Goal: Find specific page/section: Find specific page/section

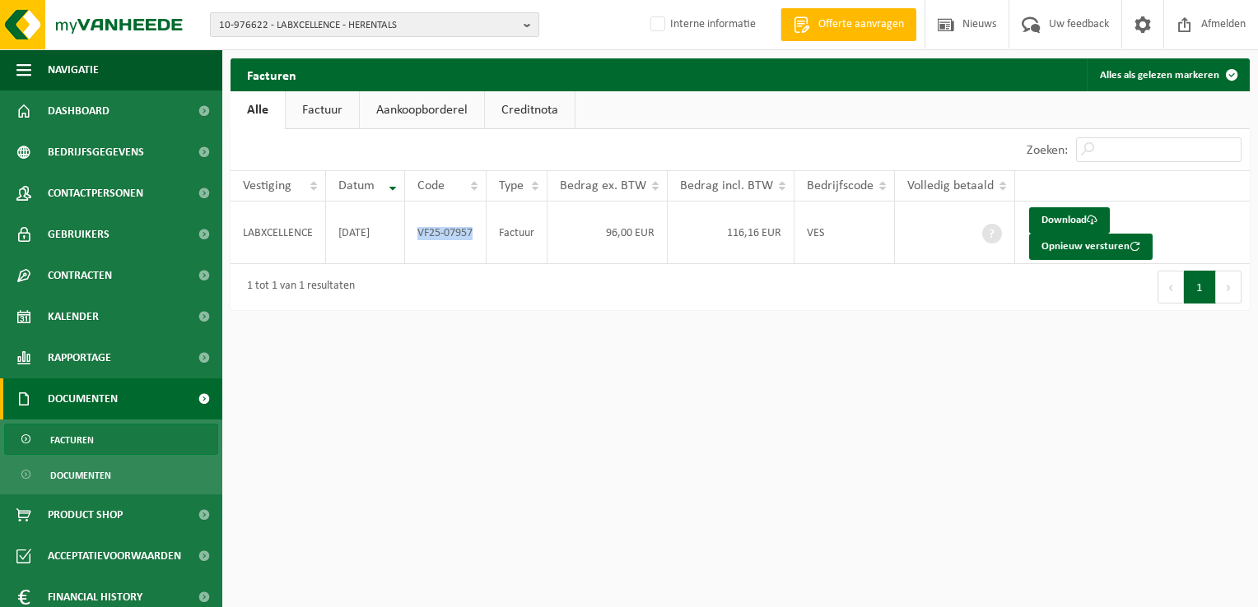
click at [415, 31] on span "10-976622 - LABXCELLENCE - HERENTALS" at bounding box center [368, 25] width 298 height 25
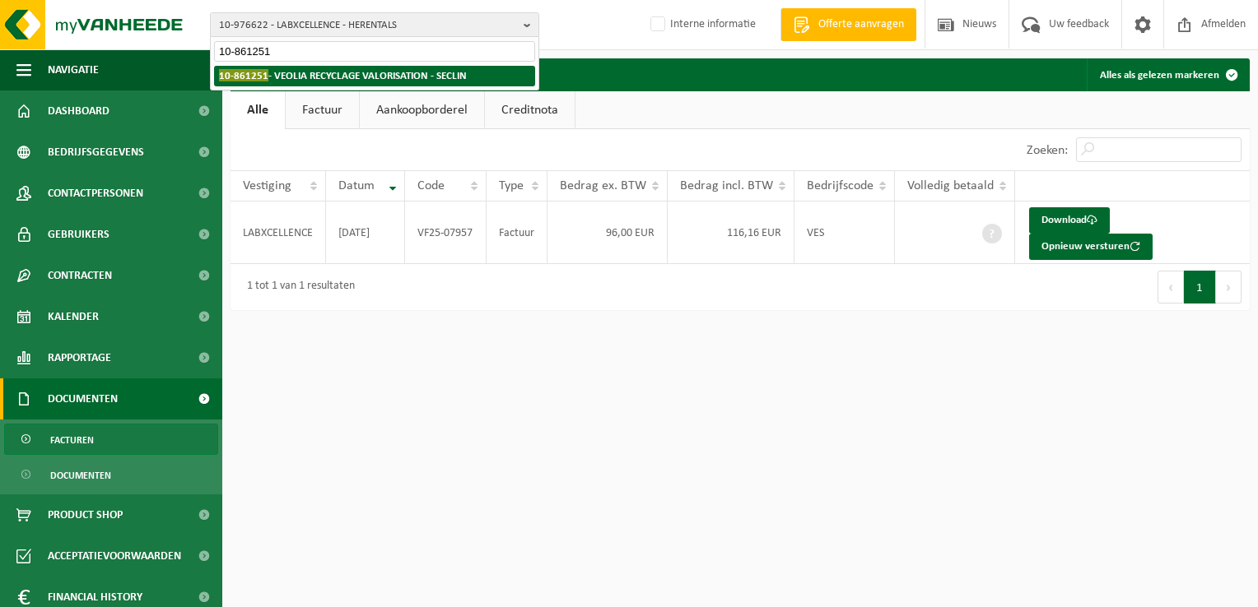
type input "10-861251"
click at [385, 73] on strong "10-861251 - VEOLIA RECYCLAGE VALORISATION - SECLIN" at bounding box center [343, 75] width 248 height 12
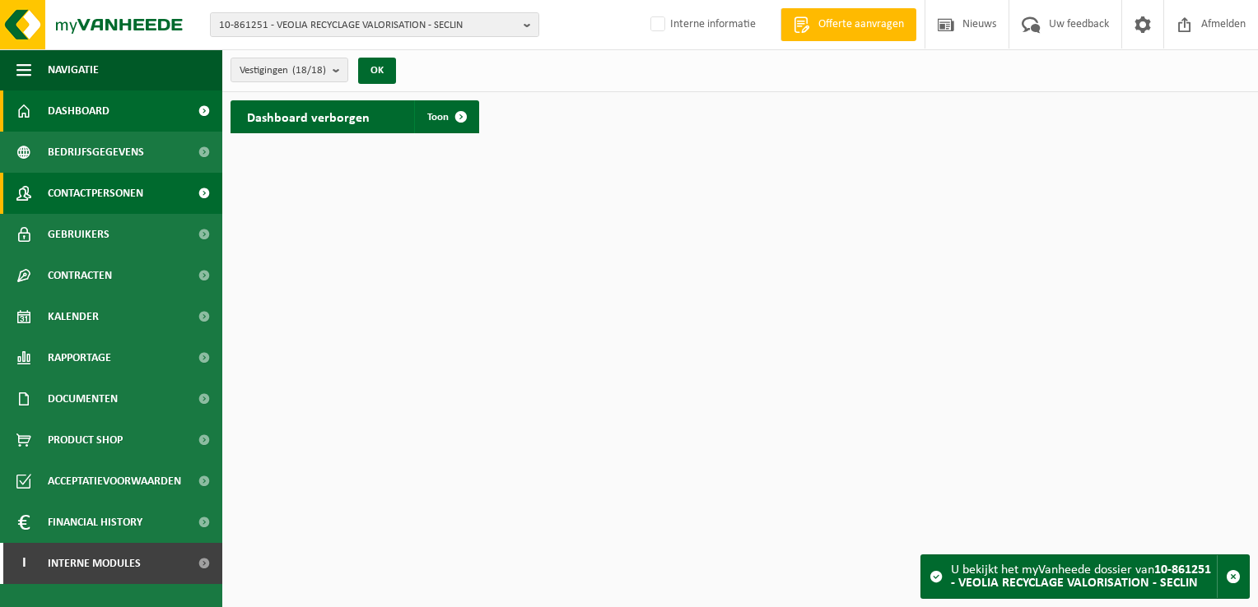
click at [105, 197] on span "Contactpersonen" at bounding box center [95, 193] width 95 height 41
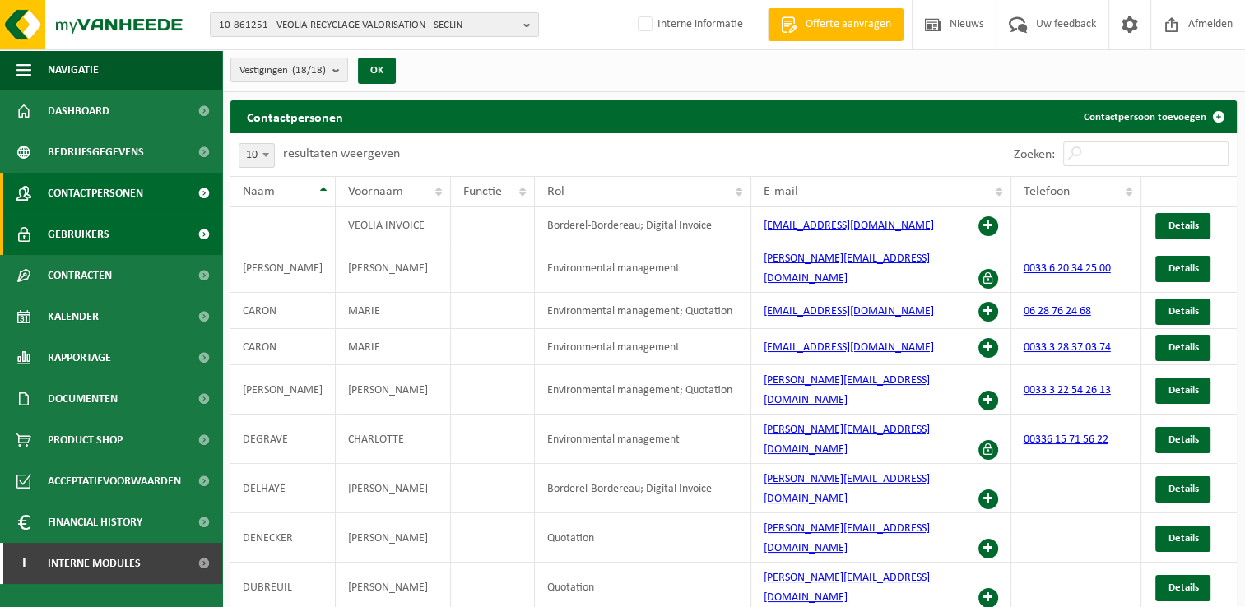
click at [100, 235] on span "Gebruikers" at bounding box center [79, 234] width 62 height 41
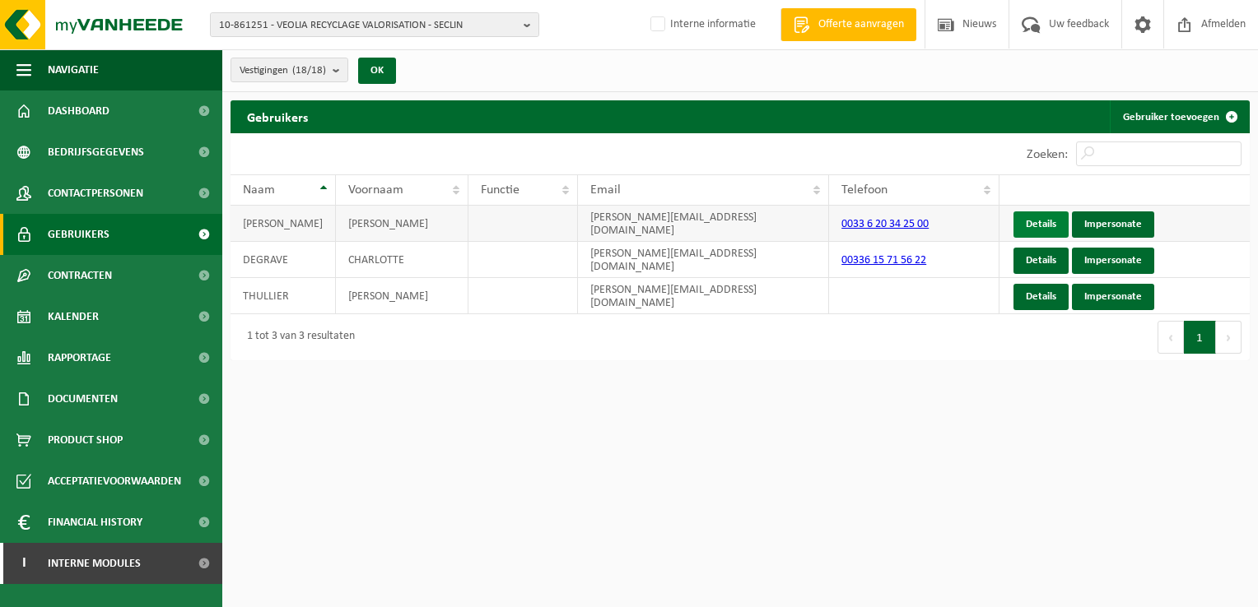
click at [1044, 223] on link "Details" at bounding box center [1040, 225] width 55 height 26
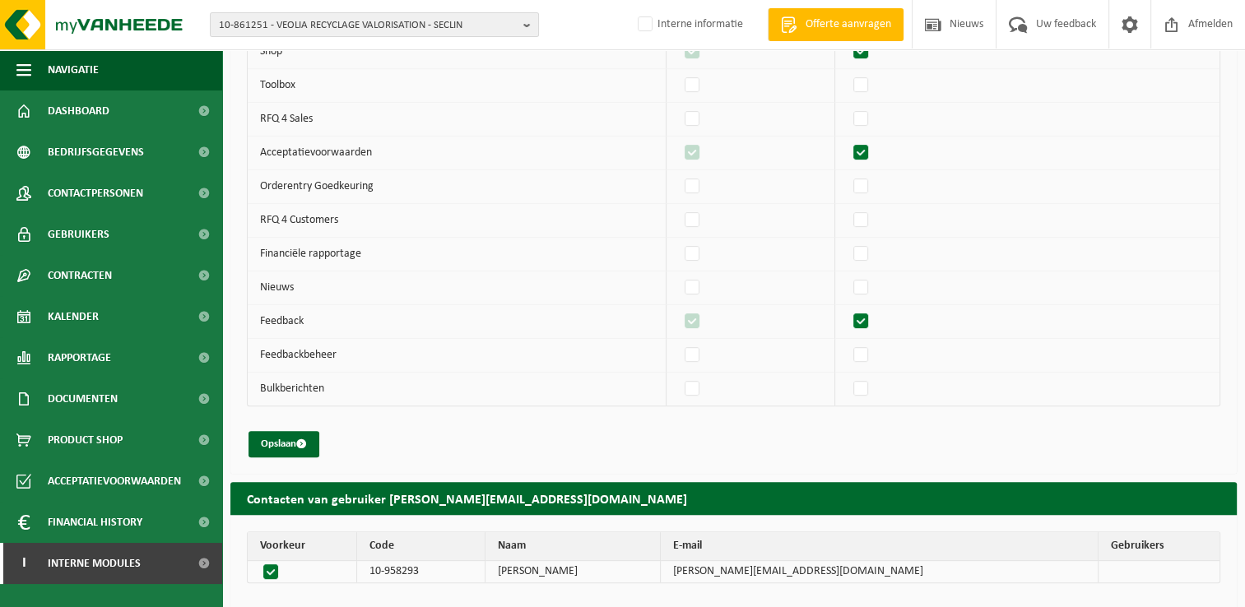
scroll to position [470, 0]
